Goal: Task Accomplishment & Management: Use online tool/utility

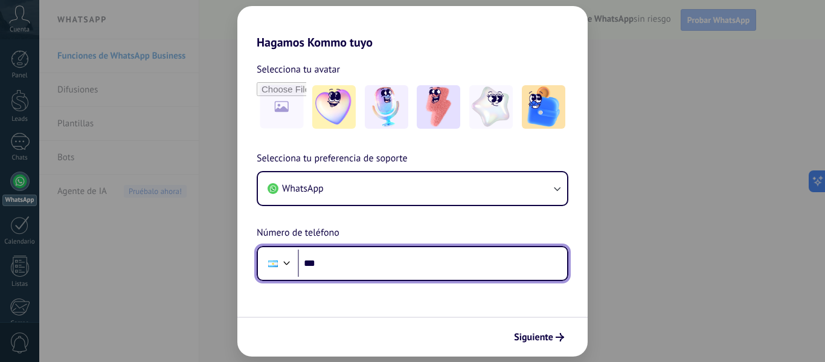
click at [361, 268] on input "***" at bounding box center [432, 264] width 269 height 28
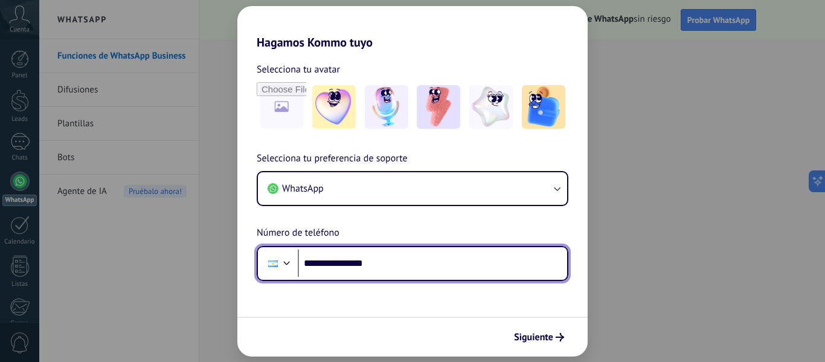
type input "**********"
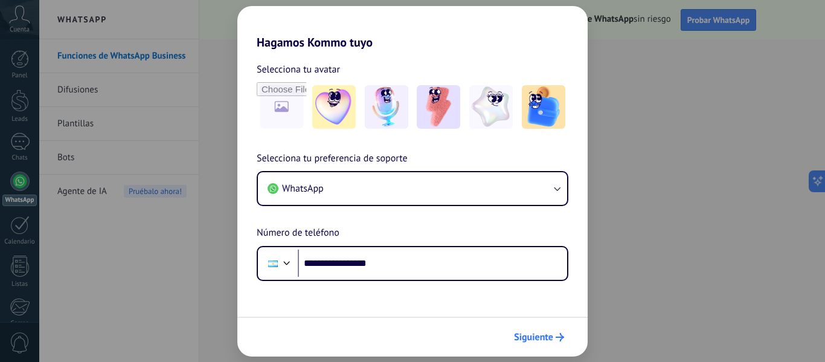
click at [541, 338] on span "Siguiente" at bounding box center [533, 337] width 39 height 8
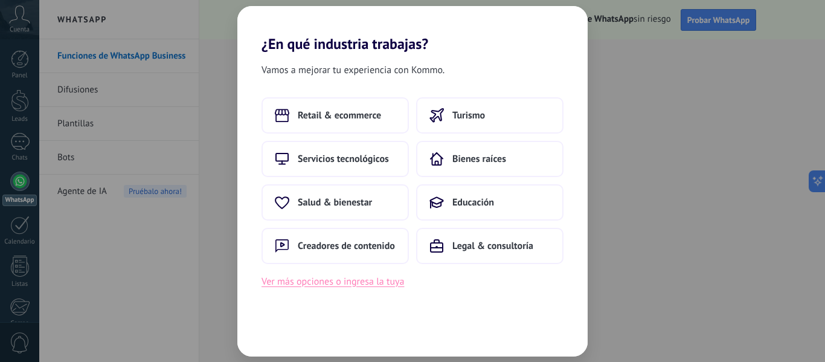
click at [372, 285] on button "Ver más opciones o ingresa la tuya" at bounding box center [333, 282] width 143 height 16
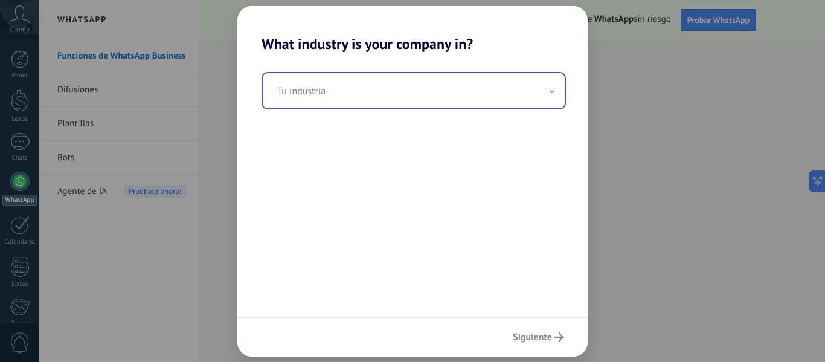
click at [332, 93] on input "text" at bounding box center [414, 90] width 302 height 35
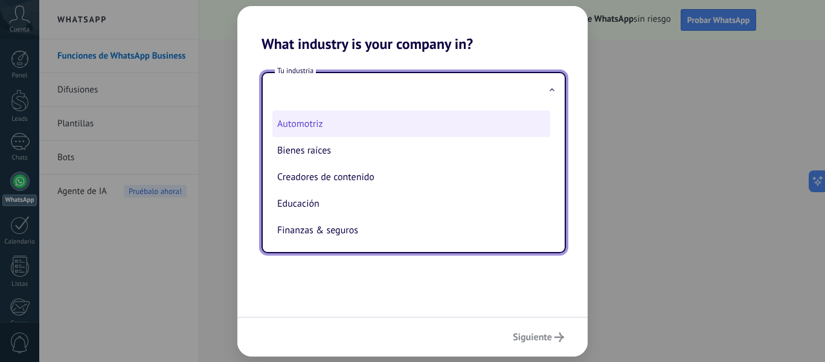
click at [317, 123] on li "Automotriz" at bounding box center [411, 124] width 278 height 27
type input "**********"
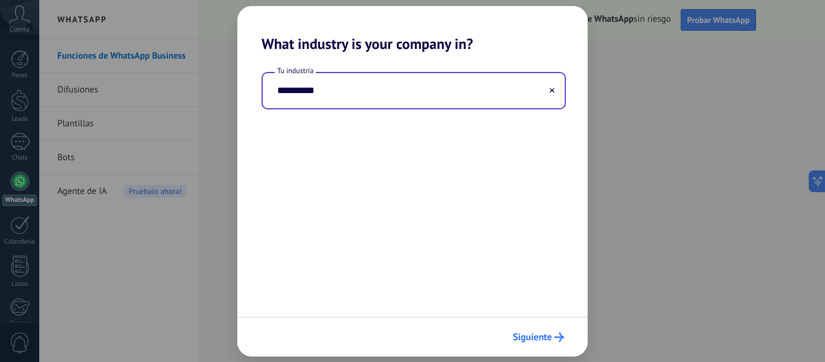
click at [546, 333] on span "Siguiente" at bounding box center [532, 337] width 39 height 8
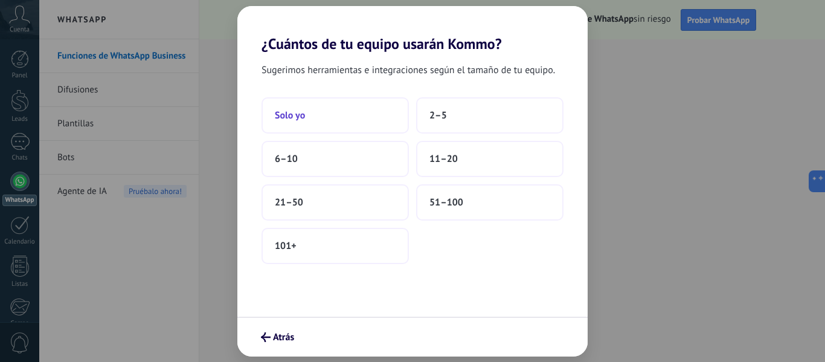
click at [306, 103] on button "Solo yo" at bounding box center [335, 115] width 147 height 36
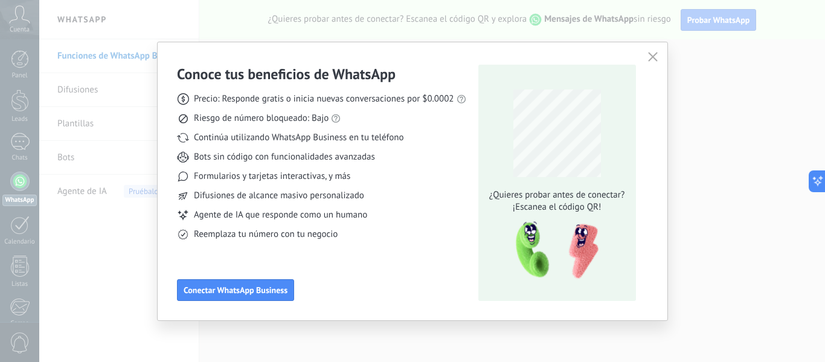
click at [651, 54] on icon "button" at bounding box center [653, 57] width 10 height 10
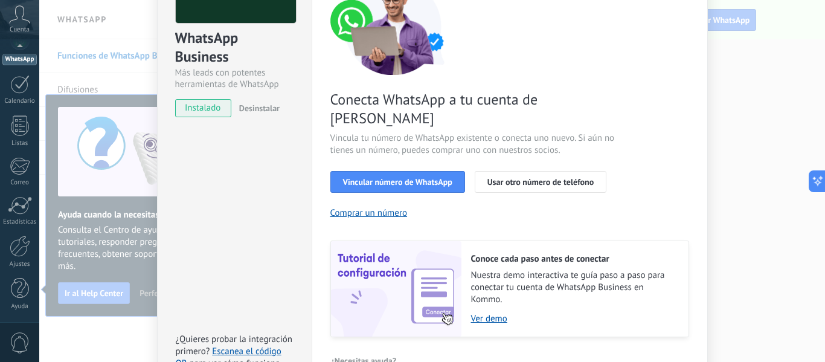
scroll to position [121, 0]
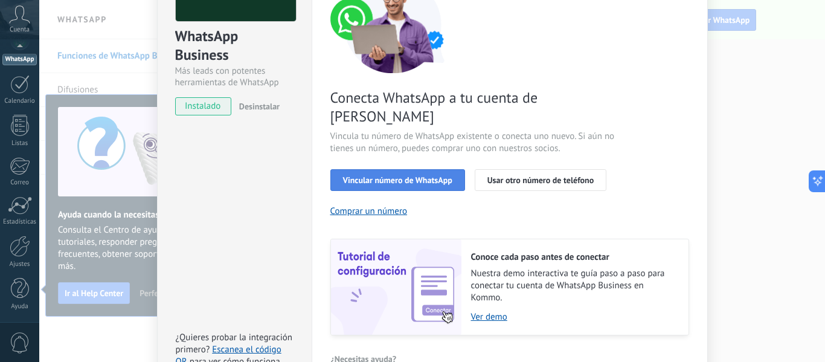
click at [361, 169] on div "Vincular número de WhatsApp Usar otro número de teléfono" at bounding box center [509, 180] width 359 height 22
click at [359, 176] on span "Vincular número de WhatsApp" at bounding box center [397, 180] width 109 height 8
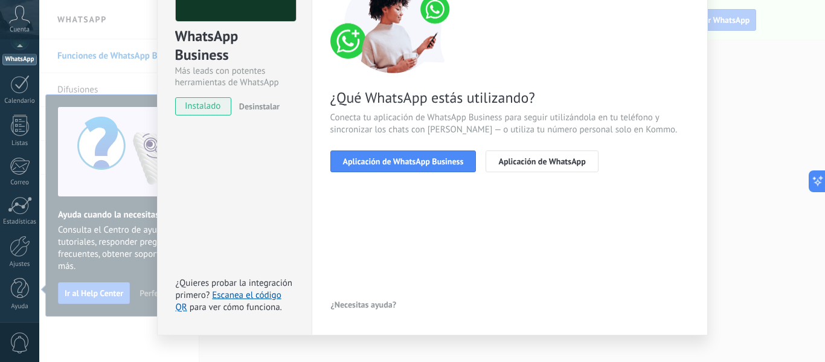
scroll to position [60, 0]
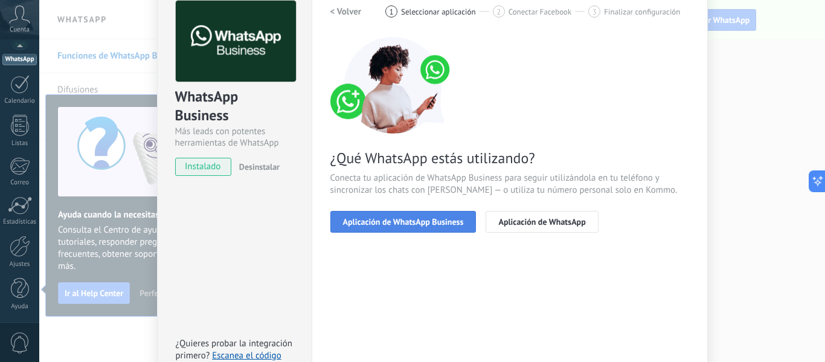
click at [348, 213] on button "Aplicación de WhatsApp Business" at bounding box center [403, 222] width 146 height 22
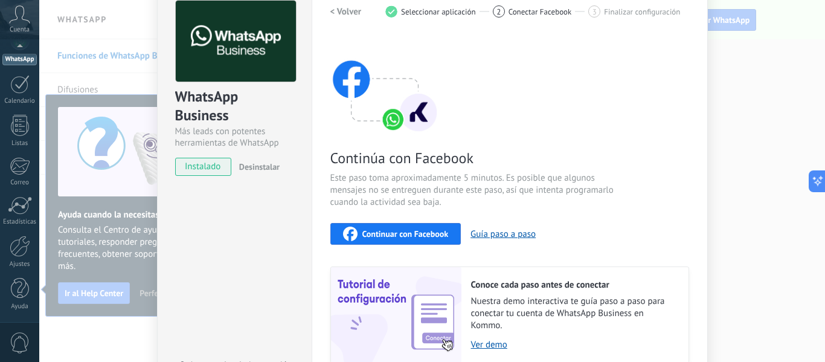
click at [400, 232] on span "Continuar con Facebook" at bounding box center [405, 234] width 86 height 8
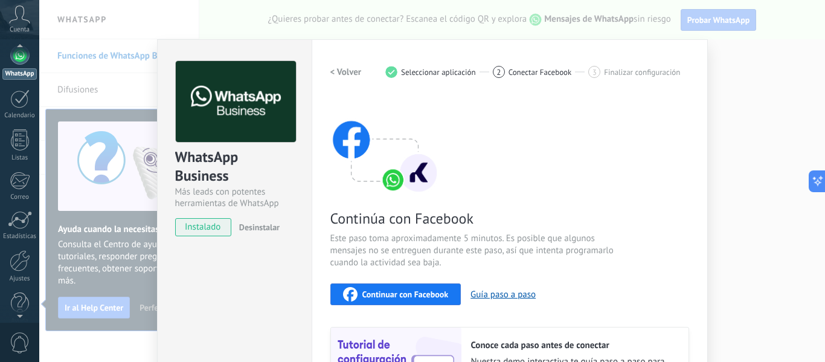
scroll to position [0, 0]
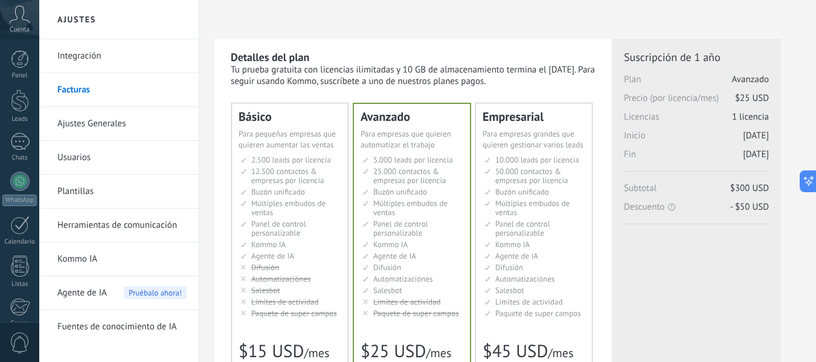
click at [294, 267] on li "Рассылки Broadcasting Difusión Google Analytics和网站集成 Difusão Penyiaran Toplu Me…" at bounding box center [290, 267] width 101 height 9
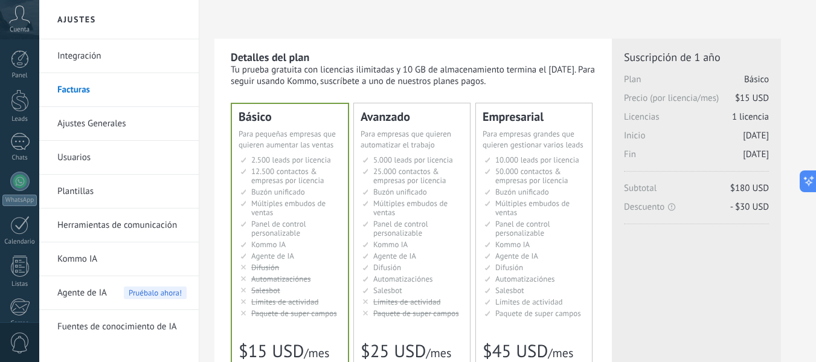
click at [74, 57] on link "Integración" at bounding box center [121, 56] width 129 height 34
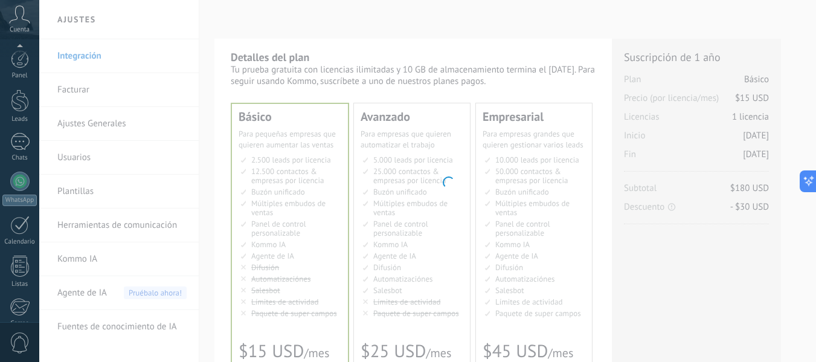
scroll to position [141, 0]
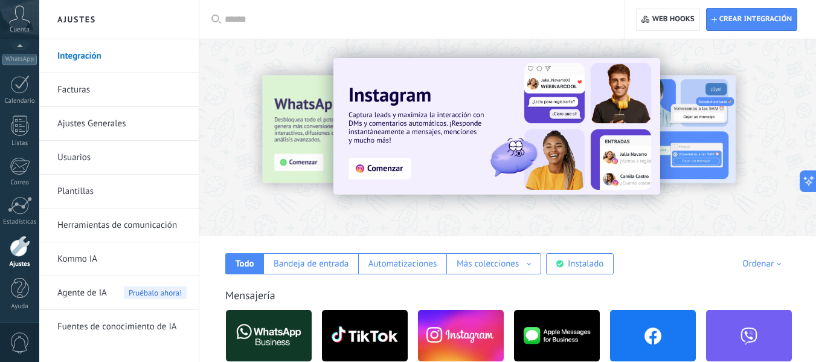
click at [17, 22] on icon at bounding box center [19, 14] width 21 height 18
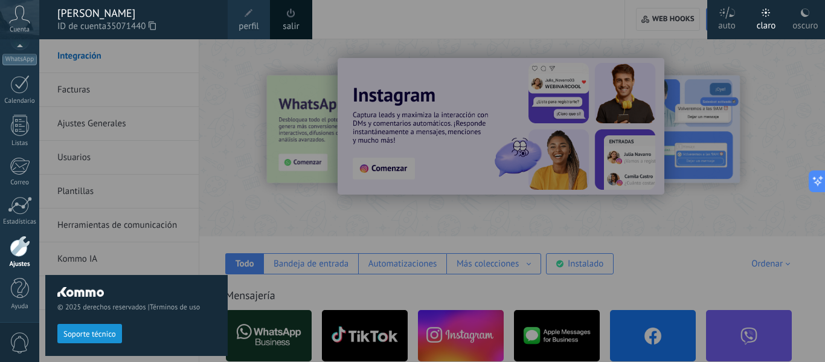
click at [229, 217] on div at bounding box center [451, 181] width 825 height 362
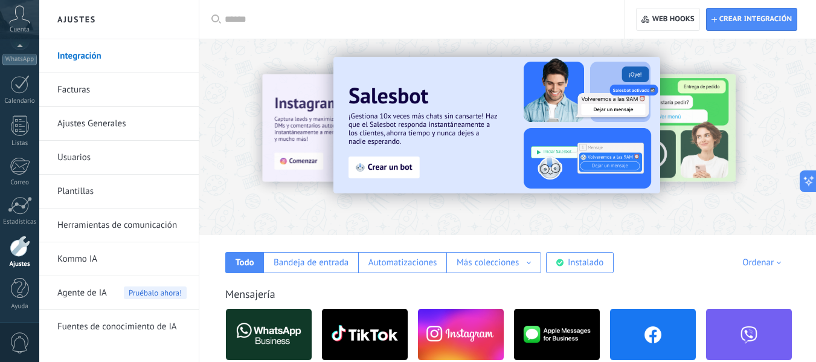
scroll to position [0, 0]
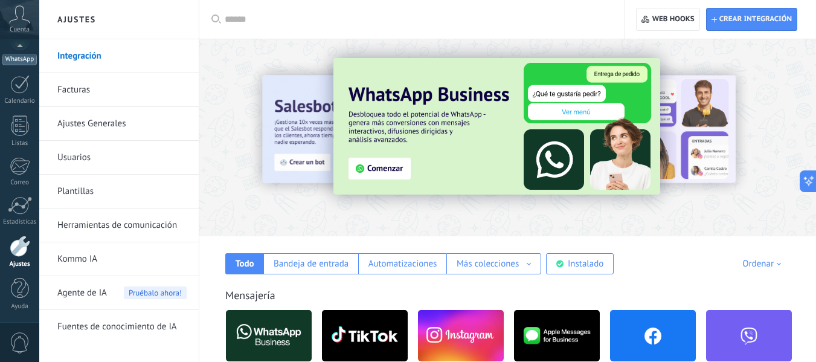
click at [26, 62] on div "WhatsApp" at bounding box center [19, 59] width 34 height 11
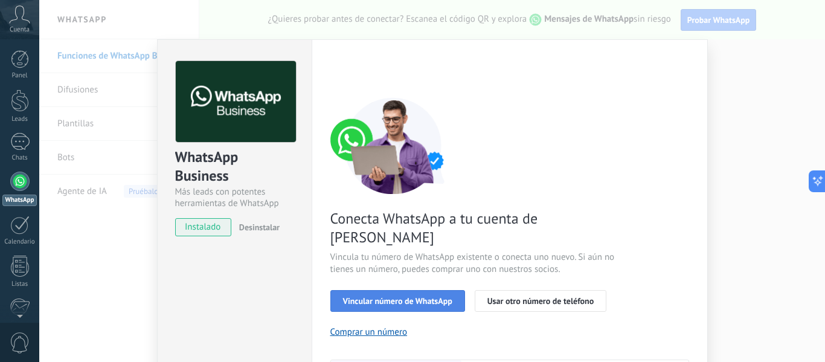
click at [361, 290] on button "Vincular número de WhatsApp" at bounding box center [397, 301] width 135 height 22
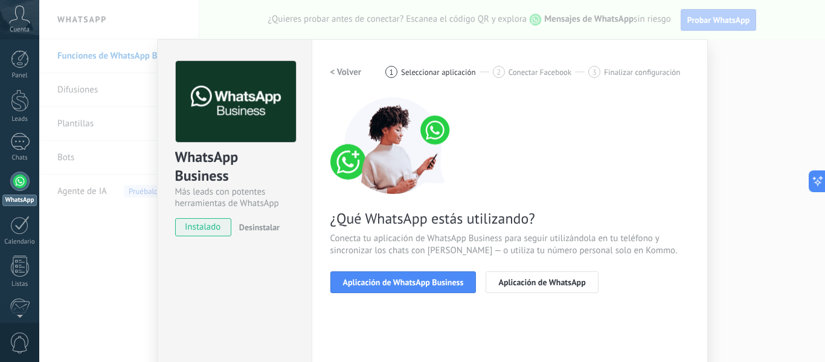
click at [361, 272] on button "Aplicación de WhatsApp Business" at bounding box center [403, 282] width 146 height 22
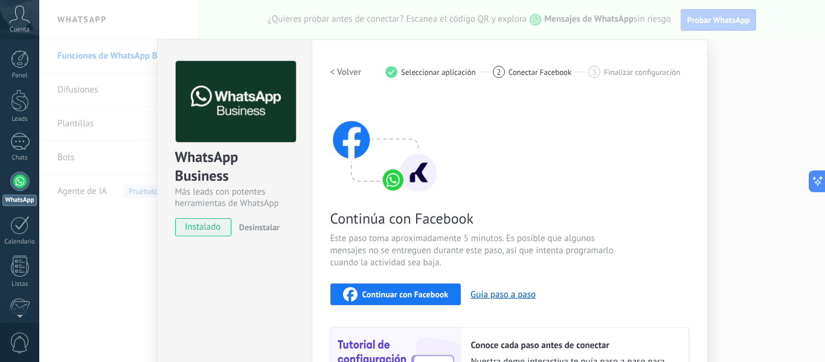
click at [361, 272] on div "Continúa con Facebook Este paso toma aproximadamente 5 minutos. Es posible que …" at bounding box center [509, 260] width 359 height 326
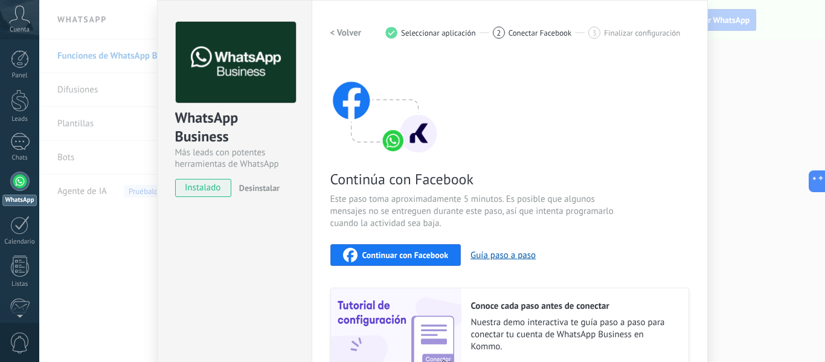
scroll to position [60, 0]
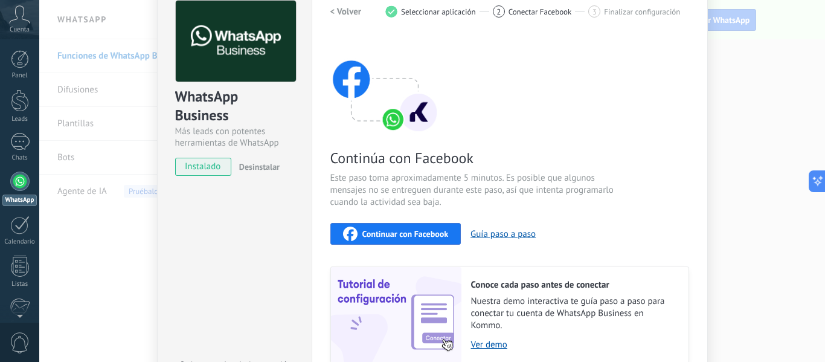
click at [400, 233] on span "Continuar con Facebook" at bounding box center [405, 234] width 86 height 8
